Goal: Information Seeking & Learning: Check status

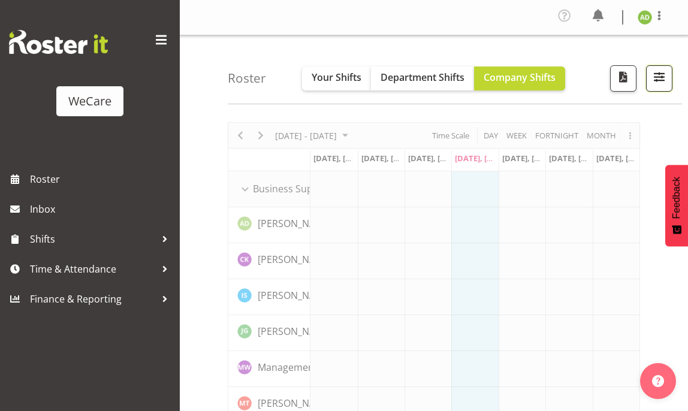
click at [658, 79] on span "button" at bounding box center [660, 77] width 16 height 16
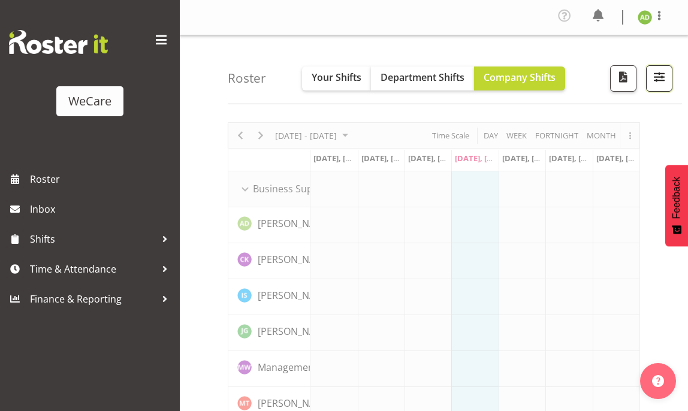
click at [654, 80] on span "button" at bounding box center [660, 77] width 16 height 16
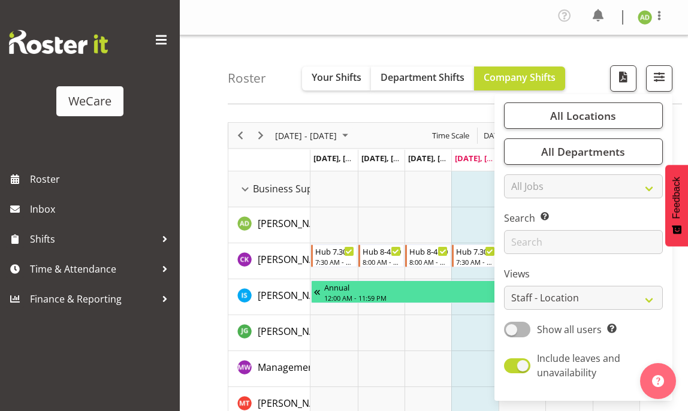
click at [284, 41] on div "Roster Your Shifts Department Shifts Company Shifts All Locations Clear Busines…" at bounding box center [455, 69] width 455 height 69
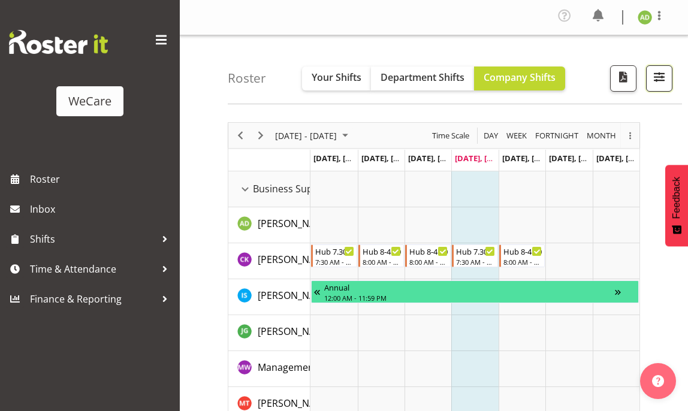
click at [669, 73] on button "button" at bounding box center [659, 78] width 26 height 26
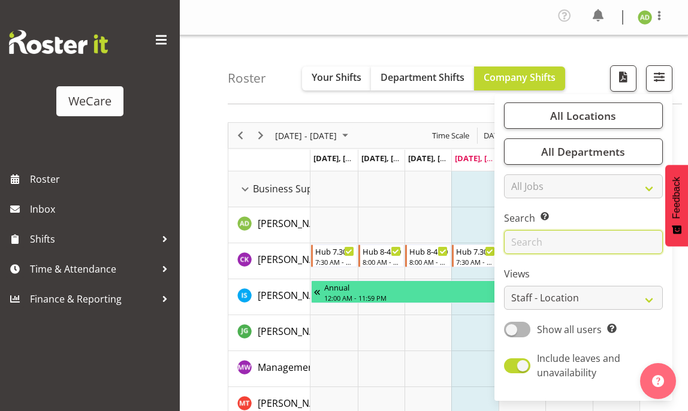
click at [542, 232] on input "text" at bounding box center [583, 242] width 159 height 24
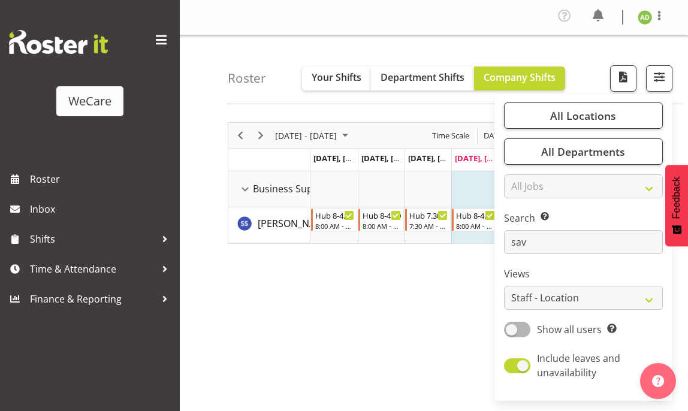
click at [429, 286] on div "[DATE] - [DATE] [DATE] Day Week Fortnight Month Month Agenda Time Scale calenda…" at bounding box center [458, 353] width 461 height 480
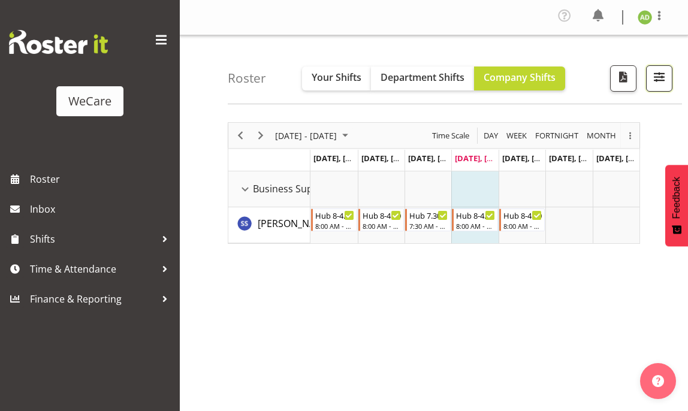
click at [661, 75] on span "button" at bounding box center [660, 77] width 16 height 16
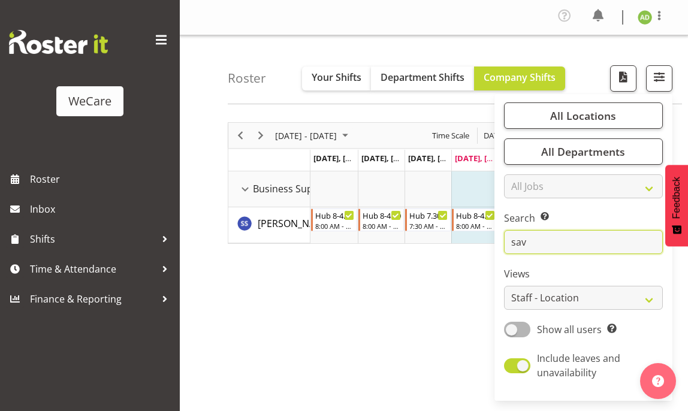
click at [533, 245] on input "sav" at bounding box center [583, 242] width 159 height 24
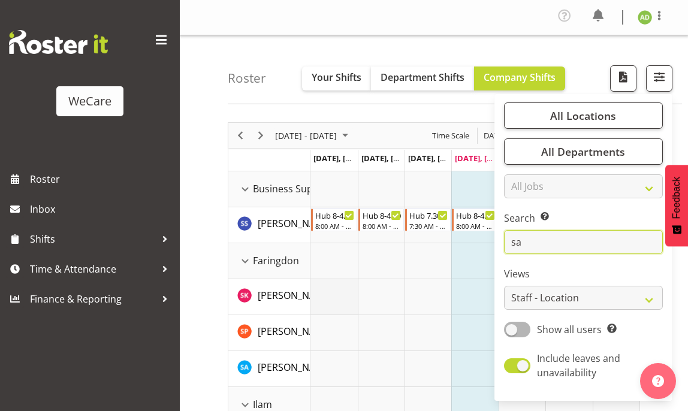
type input "sav"
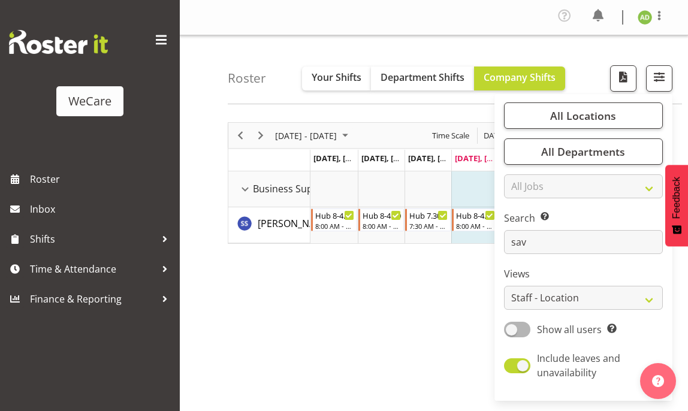
click at [305, 305] on div "[DATE] - [DATE] [DATE] Day Week Fortnight Month Month Agenda Time Scale calenda…" at bounding box center [458, 353] width 461 height 480
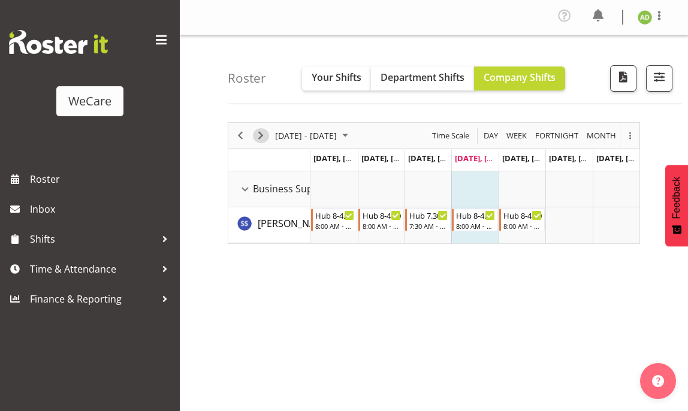
click at [264, 131] on span "Next" at bounding box center [261, 135] width 14 height 15
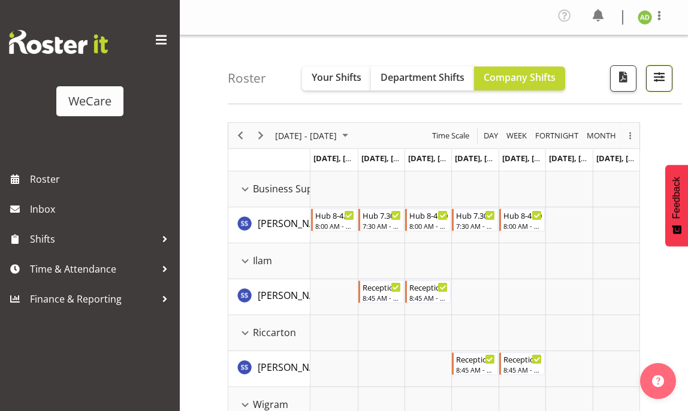
click at [672, 71] on button "button" at bounding box center [659, 78] width 26 height 26
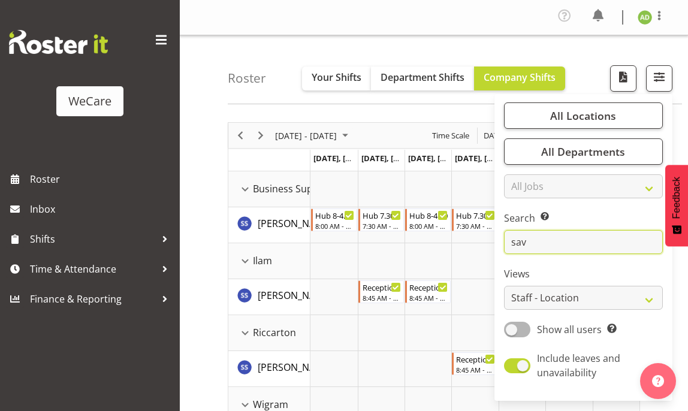
click at [559, 246] on input "sav" at bounding box center [583, 242] width 159 height 24
drag, startPoint x: 559, startPoint y: 246, endPoint x: 513, endPoint y: 246, distance: 45.6
click at [513, 246] on input "sav" at bounding box center [583, 242] width 159 height 24
drag, startPoint x: 596, startPoint y: 114, endPoint x: 588, endPoint y: 137, distance: 24.8
click at [596, 113] on span "All Locations" at bounding box center [583, 116] width 66 height 14
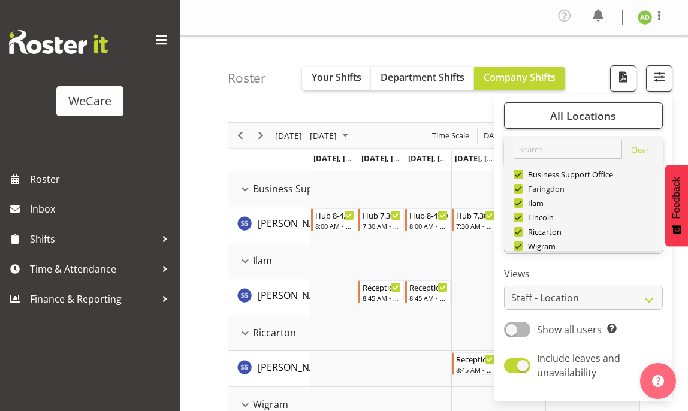
click at [520, 189] on span at bounding box center [519, 189] width 10 height 10
click at [520, 189] on input "Faringdon" at bounding box center [518, 189] width 8 height 8
checkbox input "false"
click at [520, 216] on span at bounding box center [519, 218] width 10 height 10
click at [520, 216] on input "Lincoln" at bounding box center [518, 218] width 8 height 8
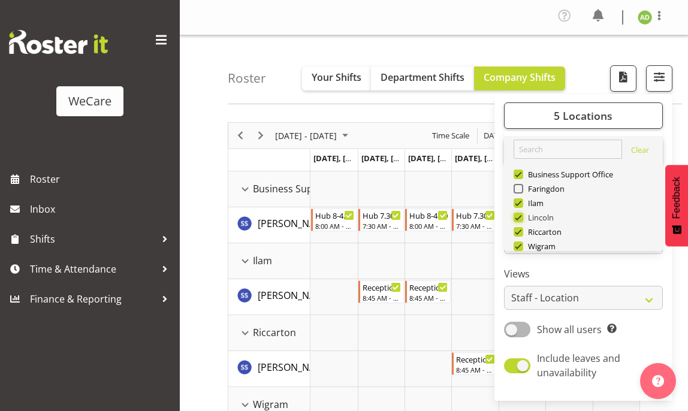
checkbox input "false"
click at [535, 248] on span "Wigram" at bounding box center [539, 247] width 33 height 10
click at [522, 248] on input "Wigram" at bounding box center [518, 247] width 8 height 8
checkbox input "false"
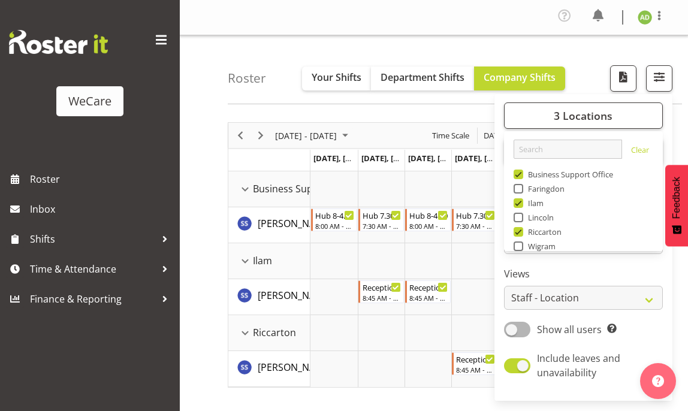
click at [287, 116] on div "[DATE] - [DATE] [DATE] Day Week Fortnight Month Month Agenda Time Scale calenda…" at bounding box center [458, 353] width 461 height 480
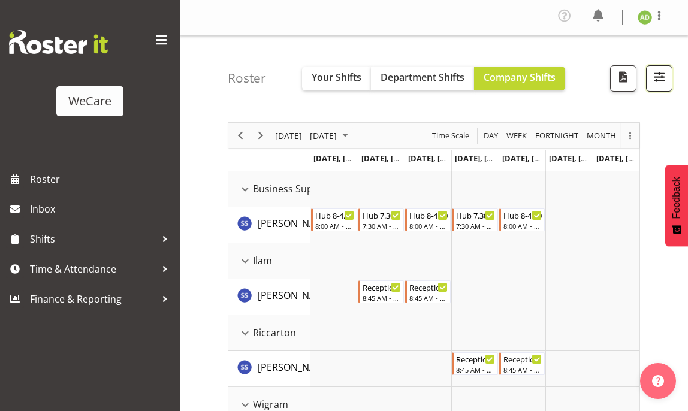
click at [657, 76] on span "button" at bounding box center [660, 77] width 16 height 16
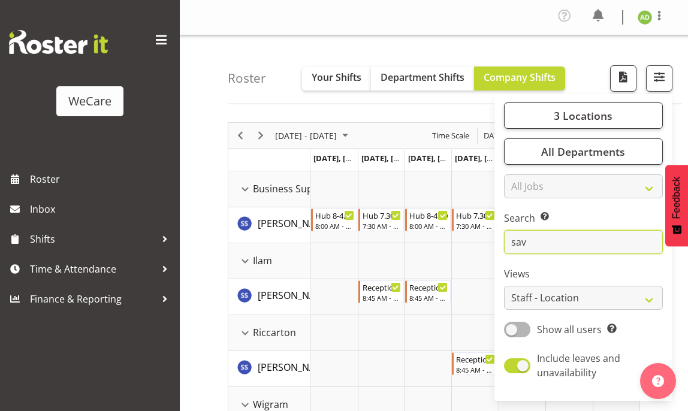
click at [543, 241] on input "sav" at bounding box center [583, 242] width 159 height 24
type input "s"
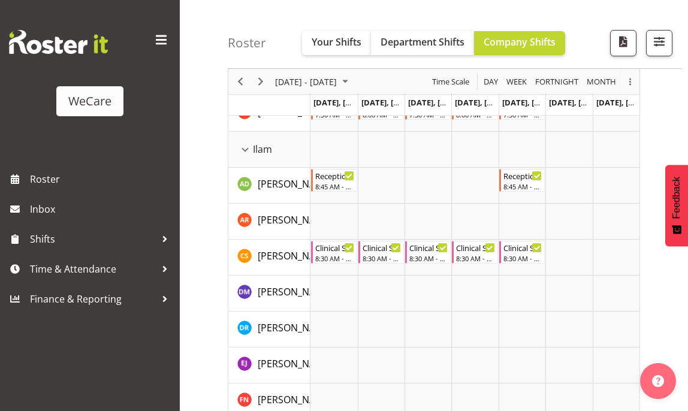
scroll to position [480, 0]
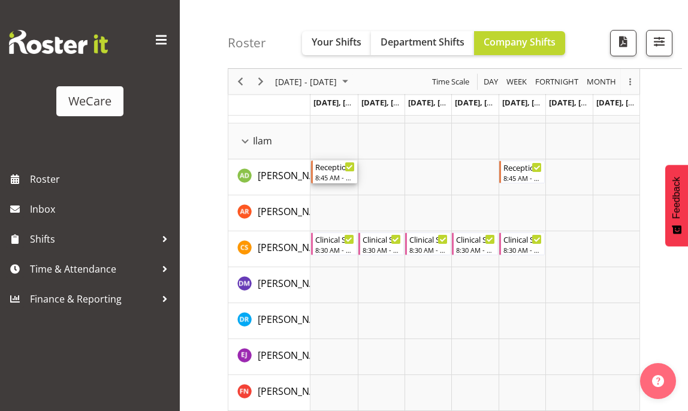
click at [333, 175] on div "8:45 AM - 5:15 PM" at bounding box center [334, 178] width 39 height 10
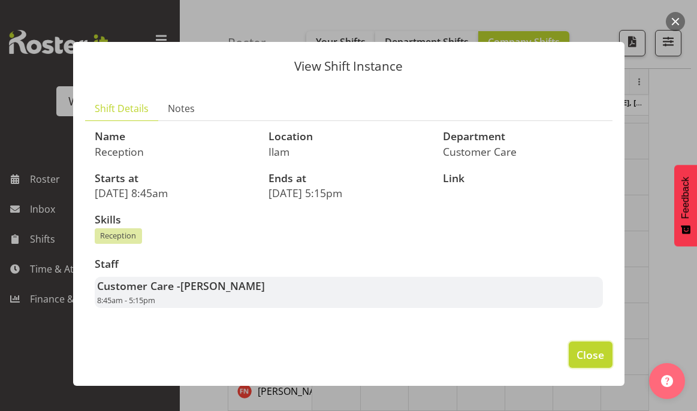
click at [605, 359] on button "Close" at bounding box center [590, 355] width 43 height 26
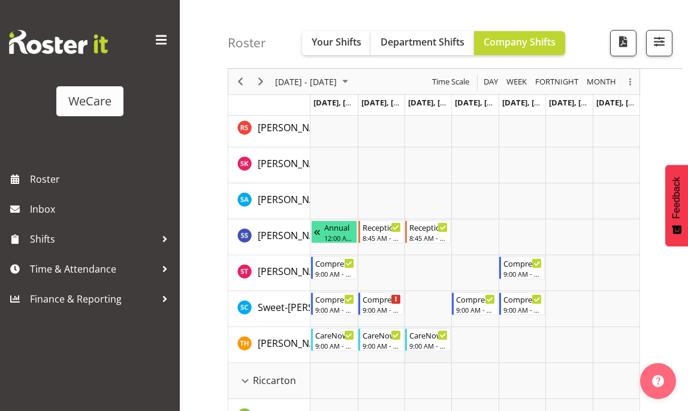
scroll to position [1079, 0]
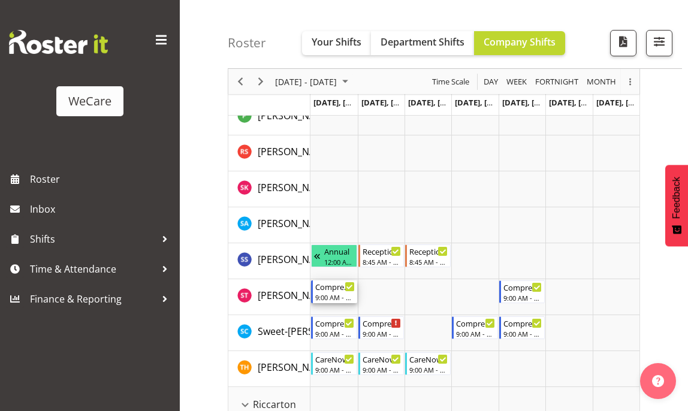
click at [341, 290] on div "Comprehensive Consult" at bounding box center [334, 287] width 39 height 12
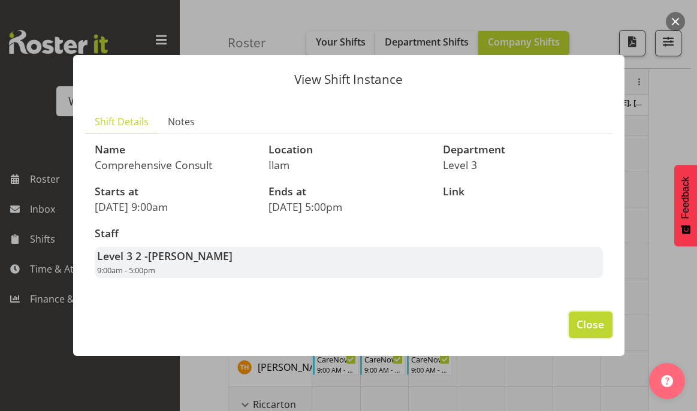
click at [592, 326] on span "Close" at bounding box center [591, 325] width 28 height 16
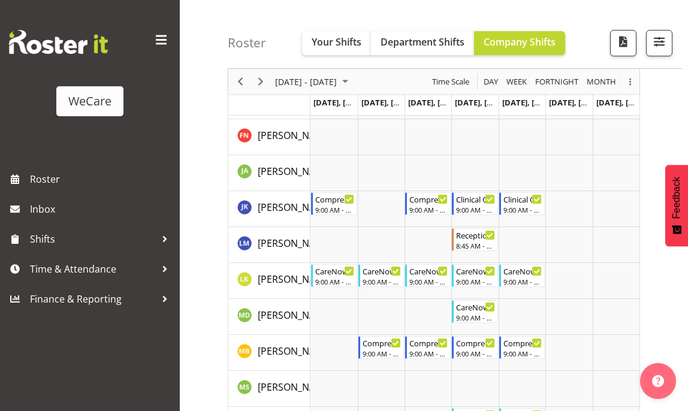
scroll to position [561, 0]
